Goal: Task Accomplishment & Management: Use online tool/utility

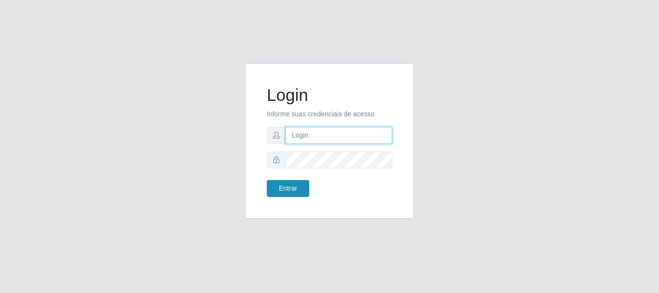
type input "[PERSON_NAME]"
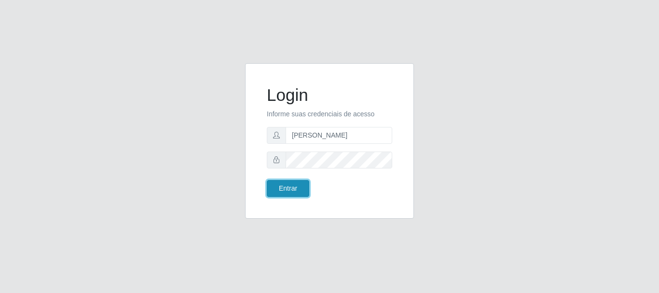
click at [298, 192] on button "Entrar" at bounding box center [288, 188] width 42 height 17
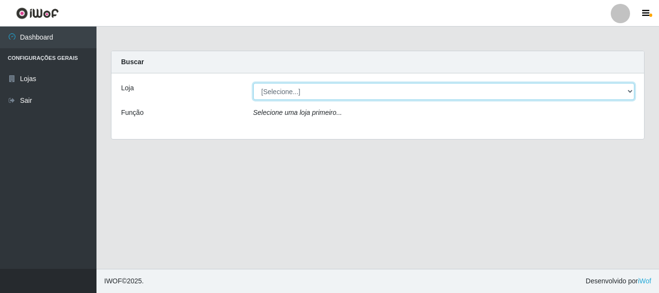
click at [271, 95] on select "[Selecione...] Bemais Supermercados - [GEOGRAPHIC_DATA]" at bounding box center [443, 91] width 381 height 17
select select "249"
click at [253, 83] on select "[Selecione...] Bemais Supermercados - [GEOGRAPHIC_DATA]" at bounding box center [443, 91] width 381 height 17
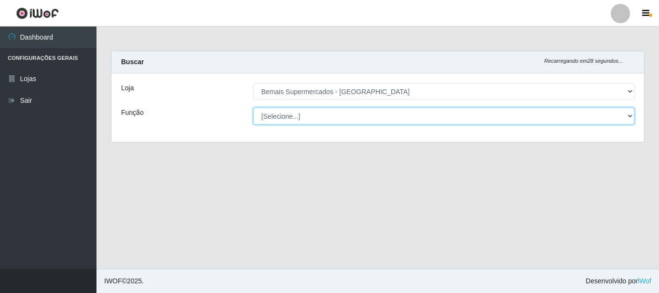
click at [299, 119] on select "[Selecione...] ASG ASG + ASG ++ Auxiliar de Depósito Auxiliar de Depósito + Aux…" at bounding box center [443, 116] width 381 height 17
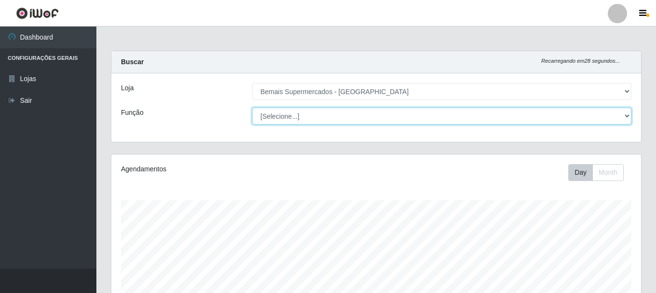
scroll to position [200, 530]
click at [252, 108] on select "[Selecione...] ASG ASG + ASG ++ Auxiliar de Depósito Auxiliar de Depósito + Aux…" at bounding box center [442, 116] width 380 height 17
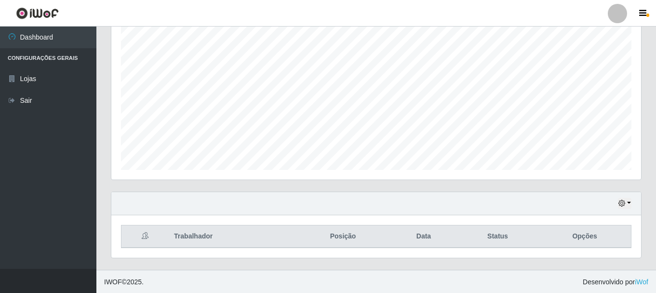
scroll to position [176, 0]
click at [625, 202] on icon "button" at bounding box center [622, 202] width 7 height 7
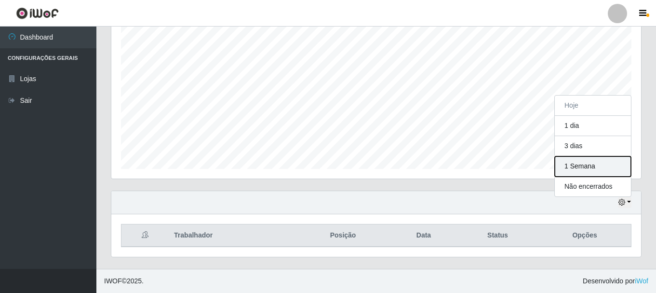
click at [585, 168] on button "1 Semana" at bounding box center [593, 166] width 76 height 20
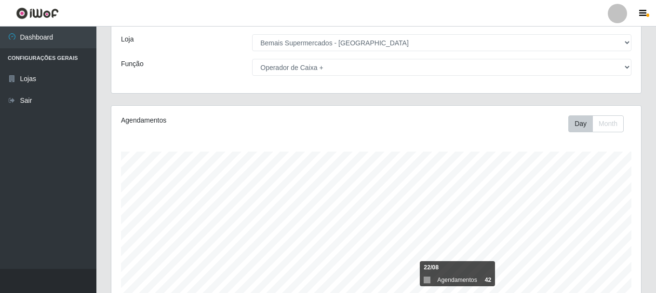
scroll to position [2, 0]
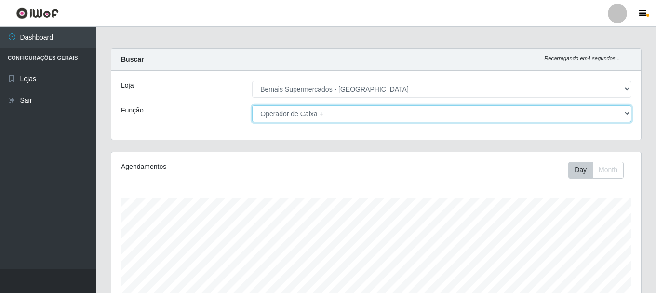
click at [328, 107] on select "[Selecione...] ASG ASG + ASG ++ Auxiliar de Depósito Auxiliar de Depósito + Aux…" at bounding box center [442, 113] width 380 height 17
click at [252, 105] on select "[Selecione...] ASG ASG + ASG ++ Auxiliar de Depósito Auxiliar de Depósito + Aux…" at bounding box center [442, 113] width 380 height 17
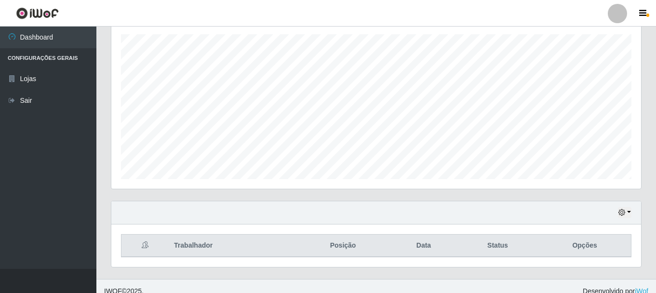
scroll to position [176, 0]
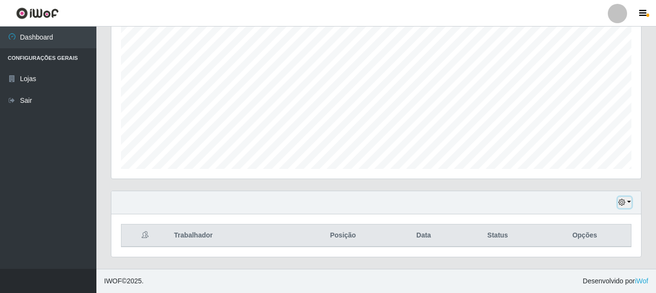
click at [627, 201] on button "button" at bounding box center [625, 202] width 14 height 11
click at [487, 179] on div "Agendamentos Day Month 03/09 Agendamentos 18" at bounding box center [376, 84] width 545 height 213
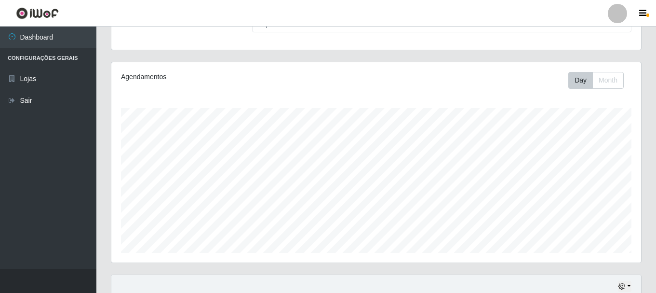
scroll to position [0, 0]
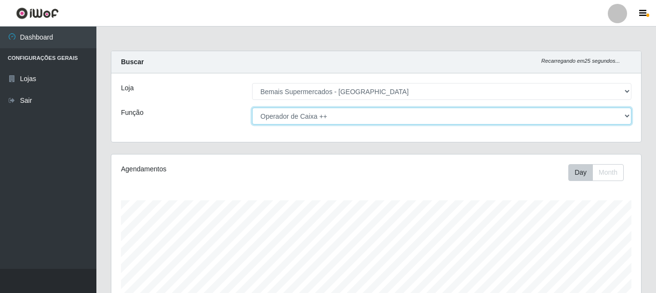
click at [324, 115] on select "[Selecione...] ASG ASG + ASG ++ Auxiliar de Depósito Auxiliar de Depósito + Aux…" at bounding box center [442, 116] width 380 height 17
select select "72"
click at [252, 108] on select "[Selecione...] ASG ASG + ASG ++ Auxiliar de Depósito Auxiliar de Depósito + Aux…" at bounding box center [442, 116] width 380 height 17
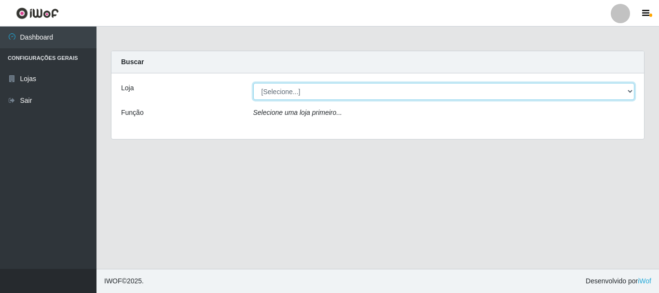
click at [303, 94] on select "[Selecione...] Bemais Supermercados - [GEOGRAPHIC_DATA]" at bounding box center [443, 91] width 381 height 17
select select "249"
click at [253, 83] on select "[Selecione...] Bemais Supermercados - [GEOGRAPHIC_DATA]" at bounding box center [443, 91] width 381 height 17
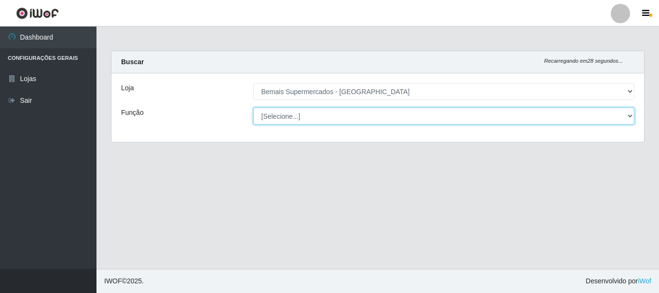
click at [304, 117] on select "[Selecione...] ASG ASG + ASG ++ Auxiliar de Depósito Auxiliar de Depósito + Aux…" at bounding box center [443, 116] width 381 height 17
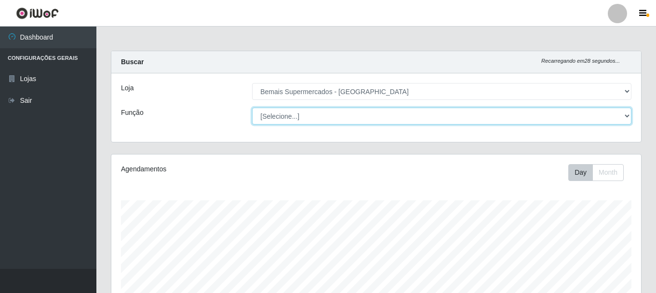
scroll to position [200, 530]
select select "72"
click at [252, 108] on select "[Selecione...] ASG ASG + ASG ++ Auxiliar de Depósito Auxiliar de Depósito + Aux…" at bounding box center [442, 116] width 380 height 17
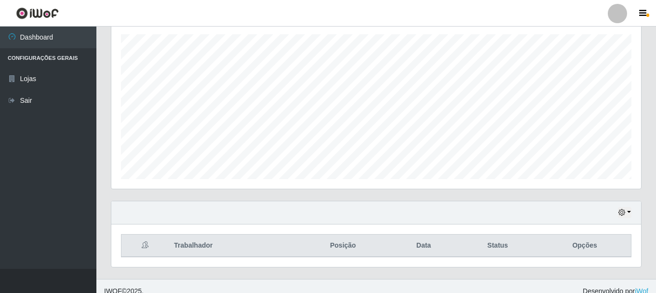
scroll to position [176, 0]
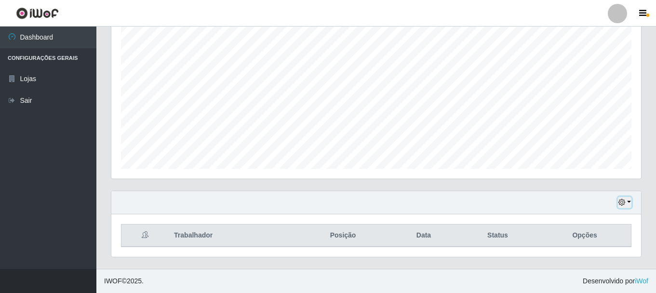
click at [627, 204] on button "button" at bounding box center [625, 202] width 14 height 11
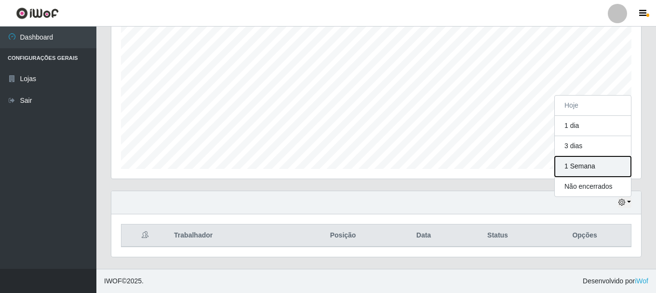
click at [610, 166] on button "1 Semana" at bounding box center [593, 166] width 76 height 20
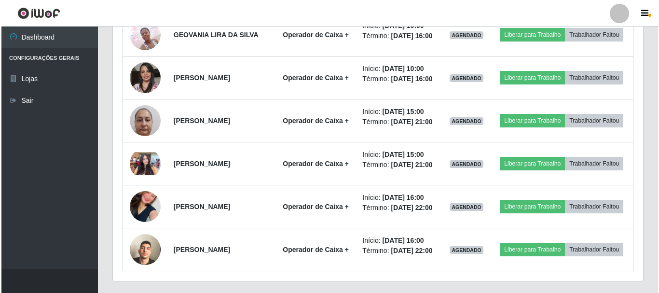
scroll to position [629, 0]
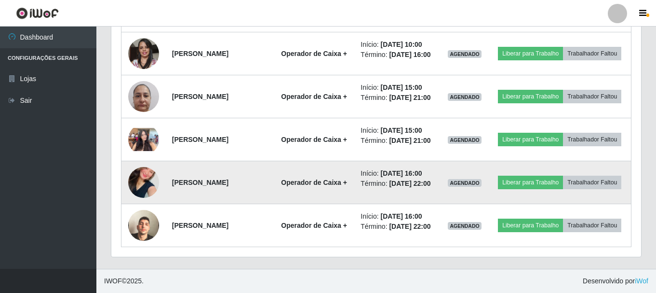
click at [144, 210] on img at bounding box center [143, 182] width 31 height 55
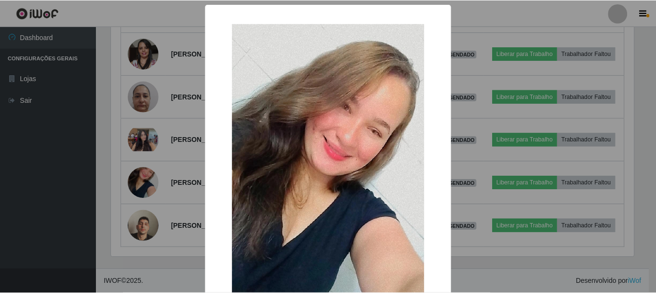
scroll to position [200, 525]
click at [145, 215] on div "× OK Cancel" at bounding box center [329, 146] width 659 height 293
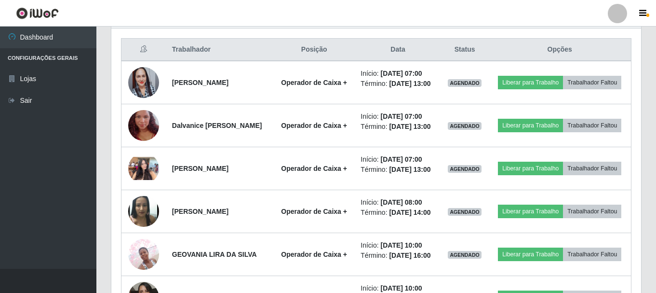
scroll to position [289, 0]
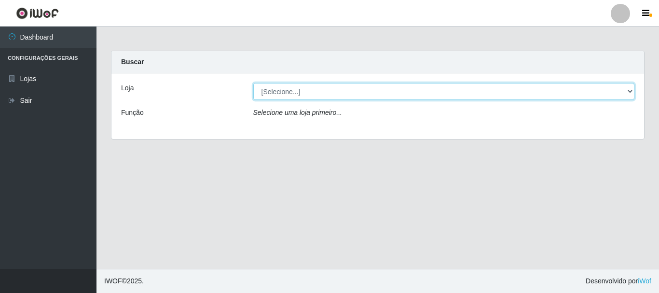
click at [300, 91] on select "[Selecione...] Bemais Supermercados - [GEOGRAPHIC_DATA]" at bounding box center [443, 91] width 381 height 17
select select "249"
click at [253, 83] on select "[Selecione...] Bemais Supermercados - [GEOGRAPHIC_DATA]" at bounding box center [443, 91] width 381 height 17
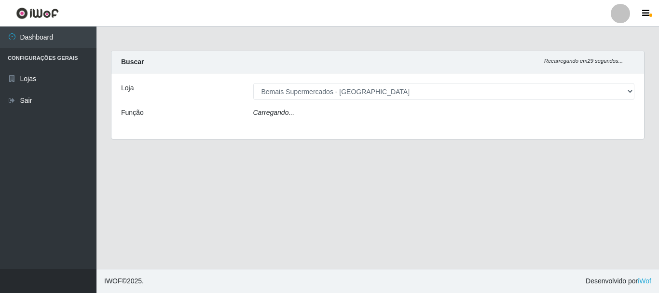
click at [310, 115] on div "Carregando..." at bounding box center [444, 115] width 396 height 14
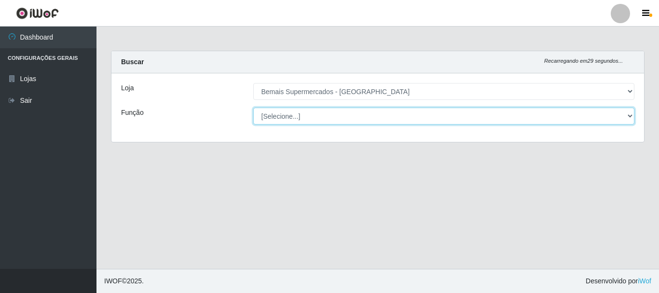
click at [310, 116] on select "[Selecione...] ASG ASG + ASG ++ Auxiliar de Depósito Auxiliar de Depósito + Aux…" at bounding box center [443, 116] width 381 height 17
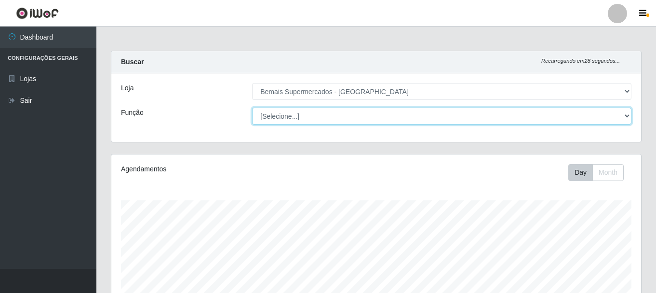
scroll to position [200, 530]
click at [252, 108] on select "[Selecione...] ASG ASG + ASG ++ Auxiliar de Depósito Auxiliar de Depósito + Aux…" at bounding box center [442, 116] width 380 height 17
drag, startPoint x: 327, startPoint y: 113, endPoint x: 327, endPoint y: 123, distance: 10.6
click at [327, 113] on select "[Selecione...] ASG ASG + ASG ++ Auxiliar de Depósito Auxiliar de Depósito + Aux…" at bounding box center [442, 116] width 380 height 17
select select "72"
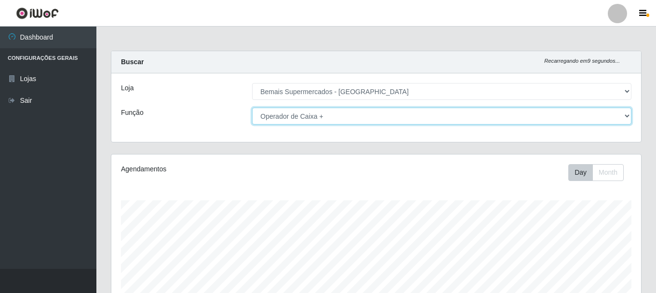
click at [252, 108] on select "[Selecione...] ASG ASG + ASG ++ Auxiliar de Depósito Auxiliar de Depósito + Aux…" at bounding box center [442, 116] width 380 height 17
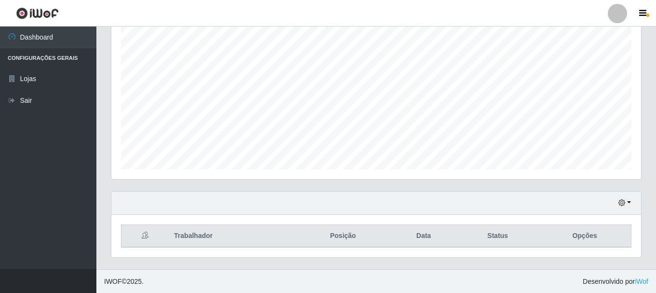
scroll to position [176, 0]
click at [627, 201] on button "button" at bounding box center [625, 202] width 14 height 11
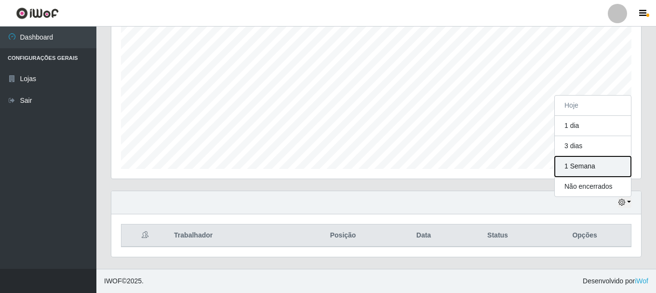
click at [578, 164] on button "1 Semana" at bounding box center [593, 166] width 76 height 20
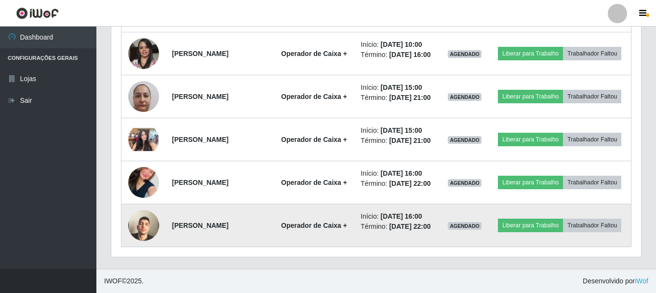
scroll to position [678, 0]
